Goal: Transaction & Acquisition: Purchase product/service

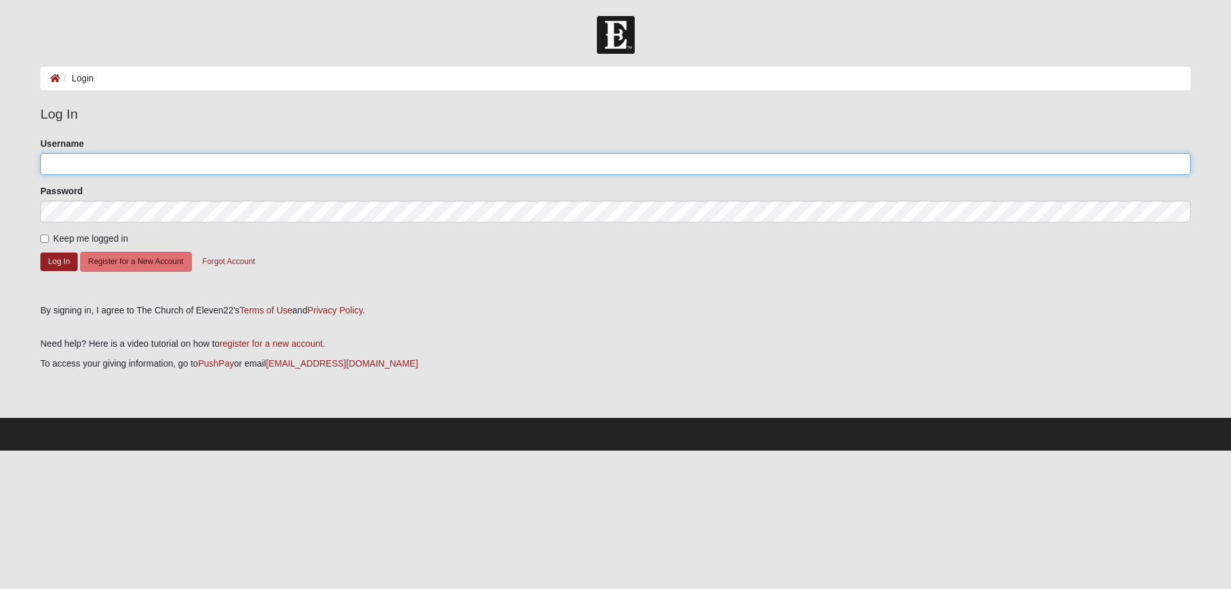
click at [56, 165] on input "Username" at bounding box center [615, 164] width 1150 height 22
type input "t"
type input "Thankful"
click at [58, 256] on button "Log In" at bounding box center [58, 262] width 37 height 19
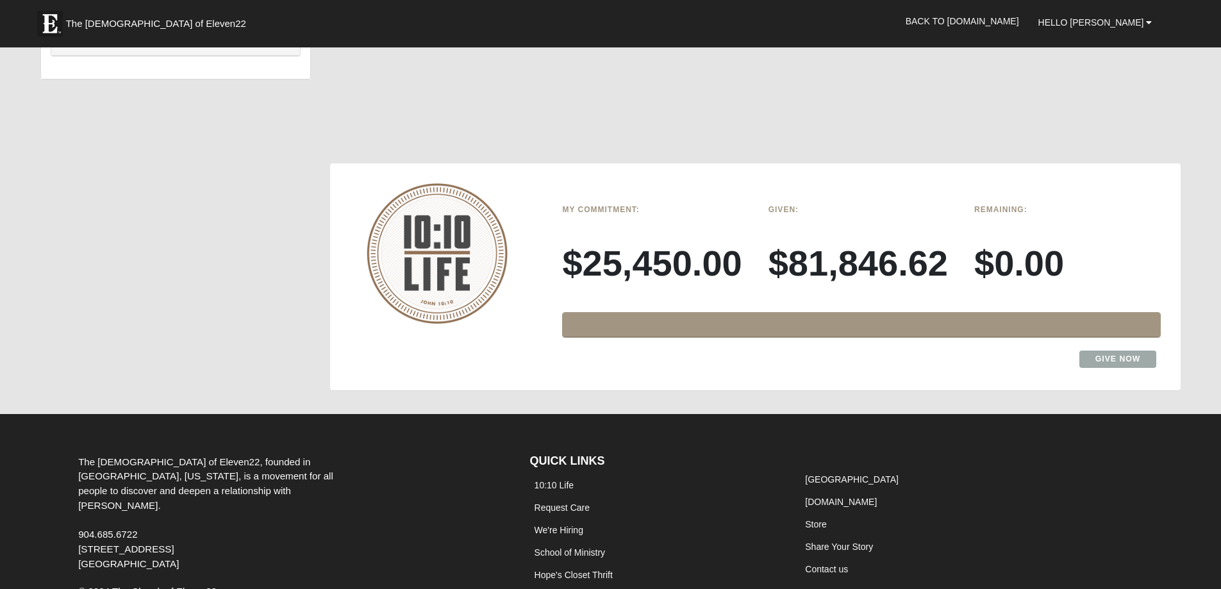
scroll to position [954, 0]
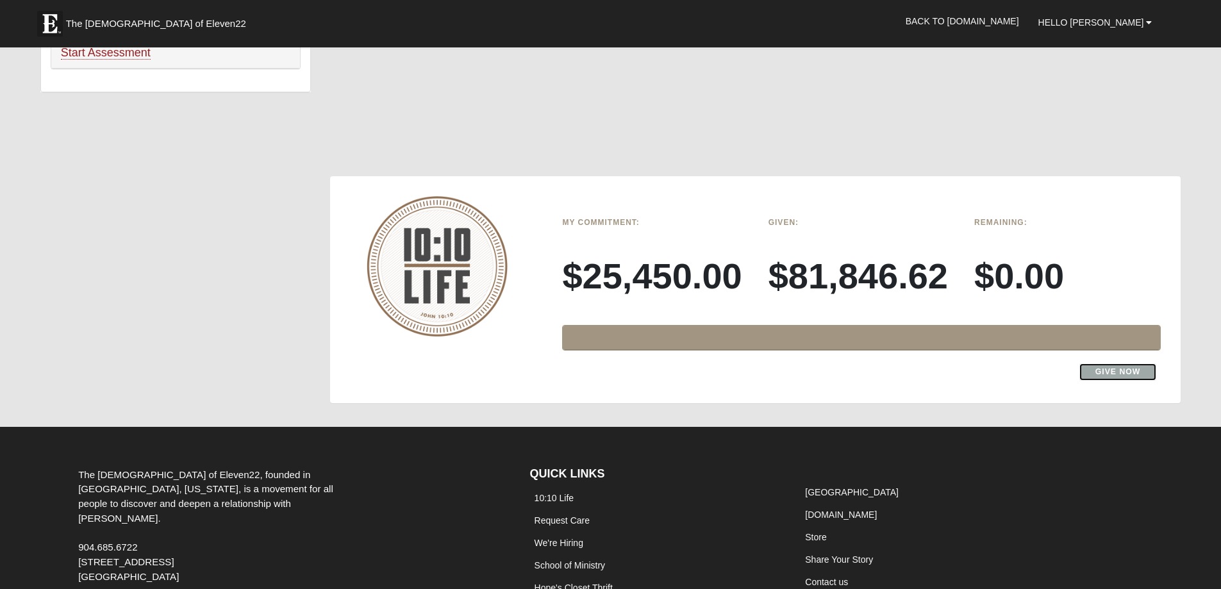
click at [1096, 371] on link "Give Now" at bounding box center [1119, 372] width 78 height 17
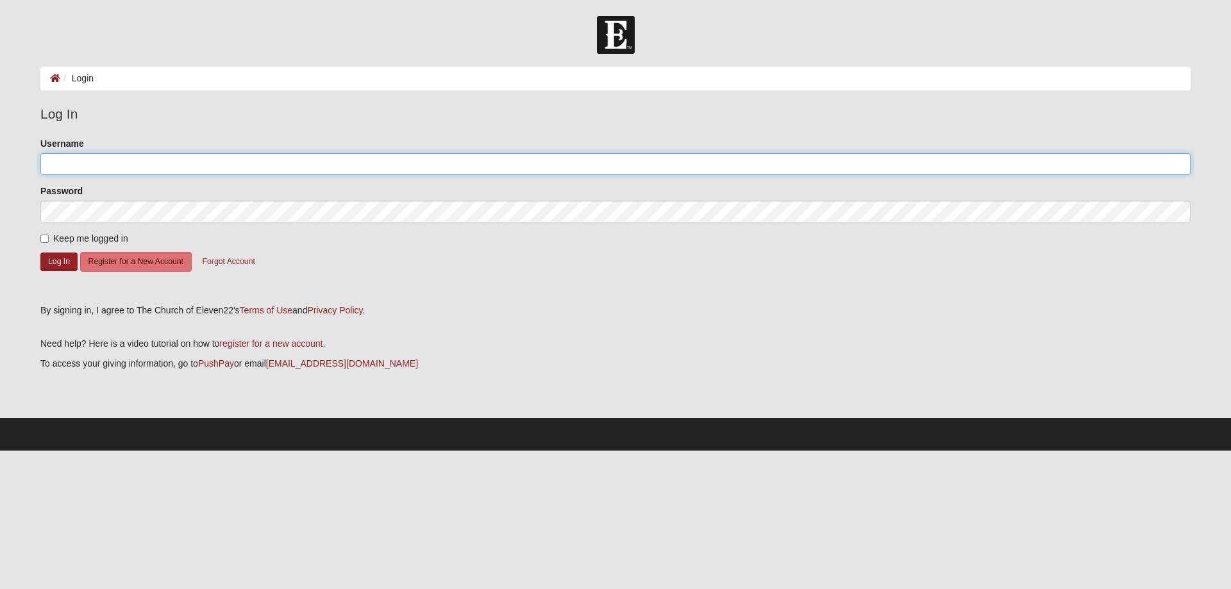
click at [65, 164] on input "Username" at bounding box center [615, 164] width 1150 height 22
type input "t"
type input "Thankful"
click at [57, 255] on button "Log In" at bounding box center [58, 262] width 37 height 19
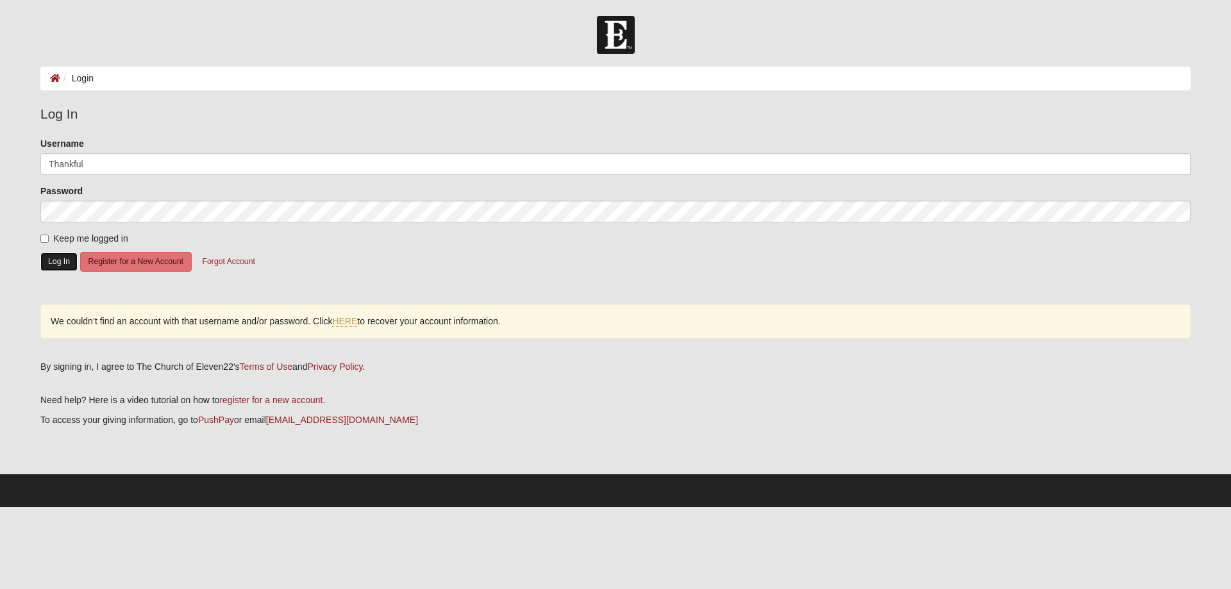
click at [62, 255] on button "Log In" at bounding box center [58, 262] width 37 height 19
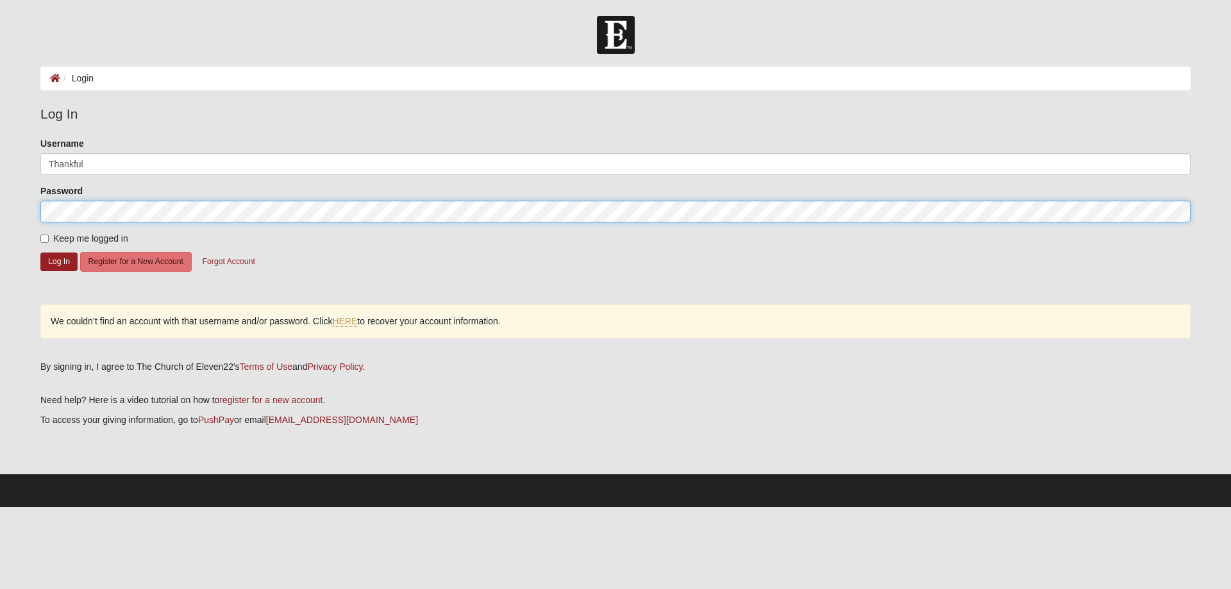
click at [26, 206] on form "Log In Login Login Error Log In Please correct the following: Username Thankful…" at bounding box center [615, 261] width 1231 height 491
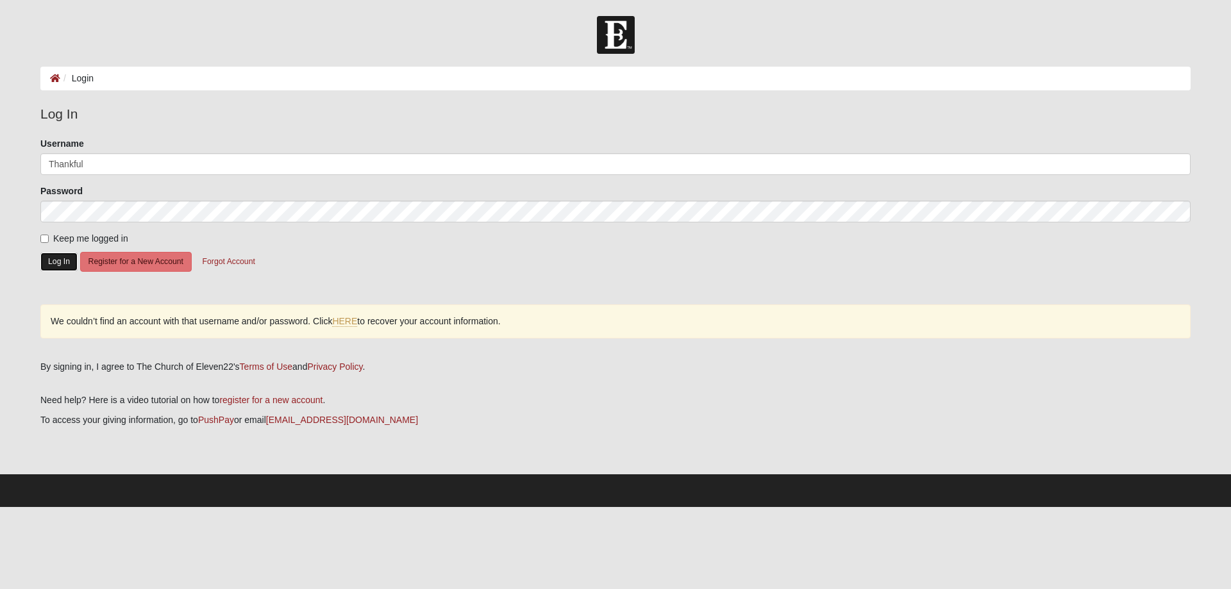
click at [59, 255] on button "Log In" at bounding box center [58, 262] width 37 height 19
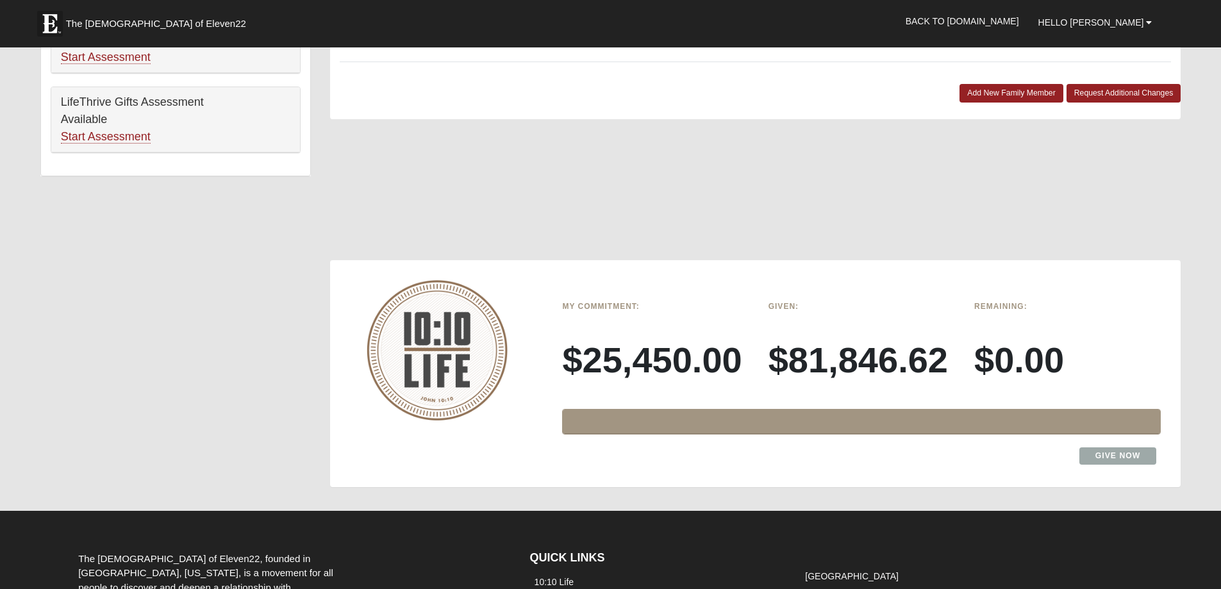
scroll to position [1050, 0]
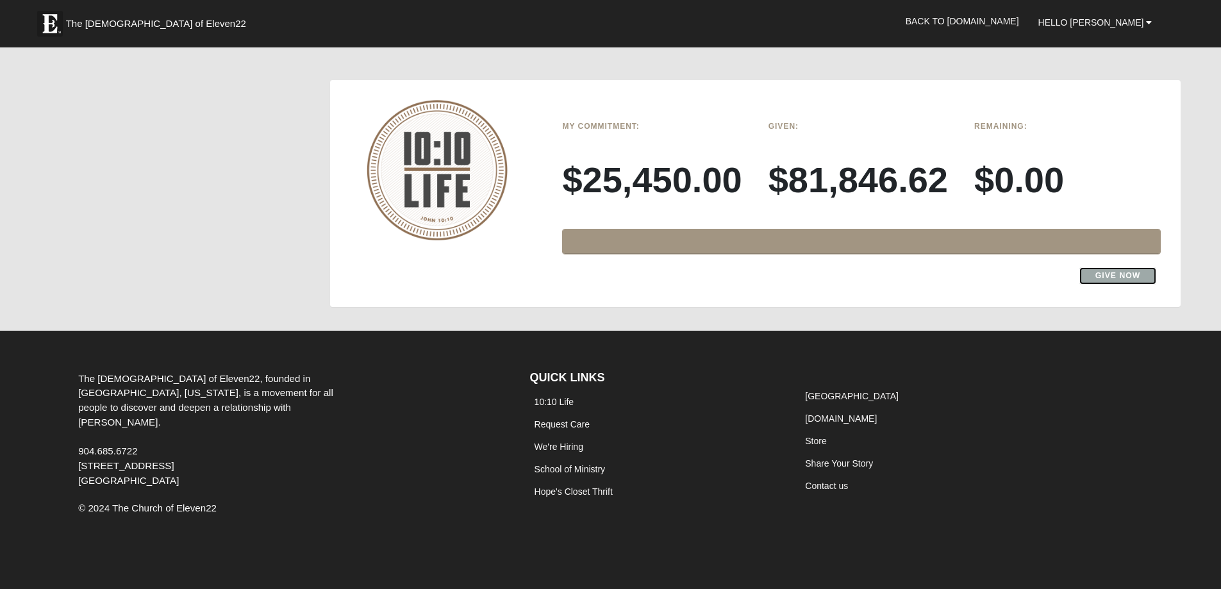
click at [1090, 267] on link "Give Now" at bounding box center [1119, 275] width 78 height 17
